Goal: Navigation & Orientation: Find specific page/section

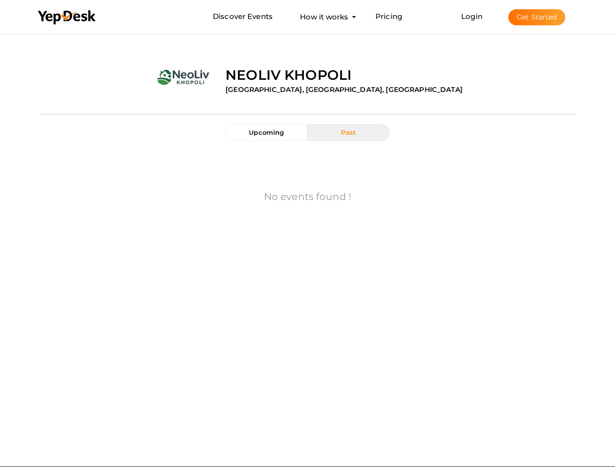
click at [307, 234] on div "No events found !" at bounding box center [307, 198] width 521 height 94
click at [67, 18] on use at bounding box center [66, 17] width 57 height 14
click at [472, 16] on link "Login" at bounding box center [471, 16] width 21 height 9
click at [536, 17] on button "Get Started" at bounding box center [536, 17] width 57 height 16
click at [266, 132] on span "Upcoming" at bounding box center [266, 133] width 35 height 8
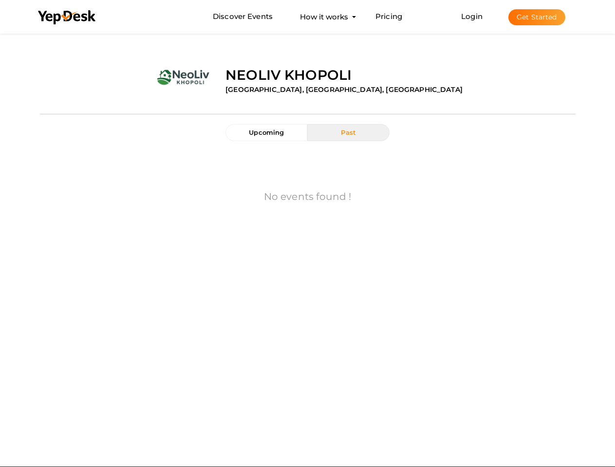
click at [348, 132] on span "Past" at bounding box center [348, 133] width 15 height 8
